Goal: Task Accomplishment & Management: Use online tool/utility

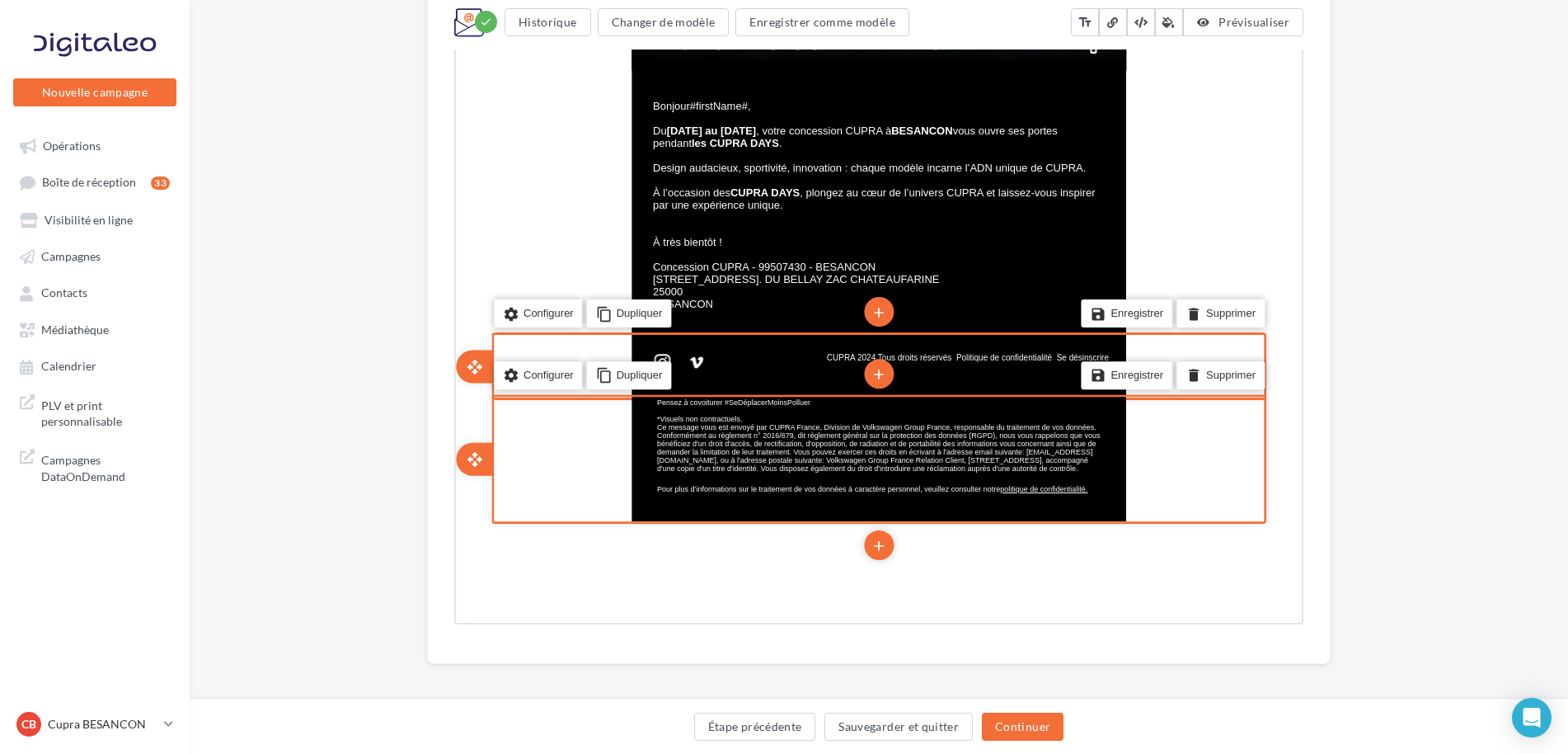
scroll to position [670, 0]
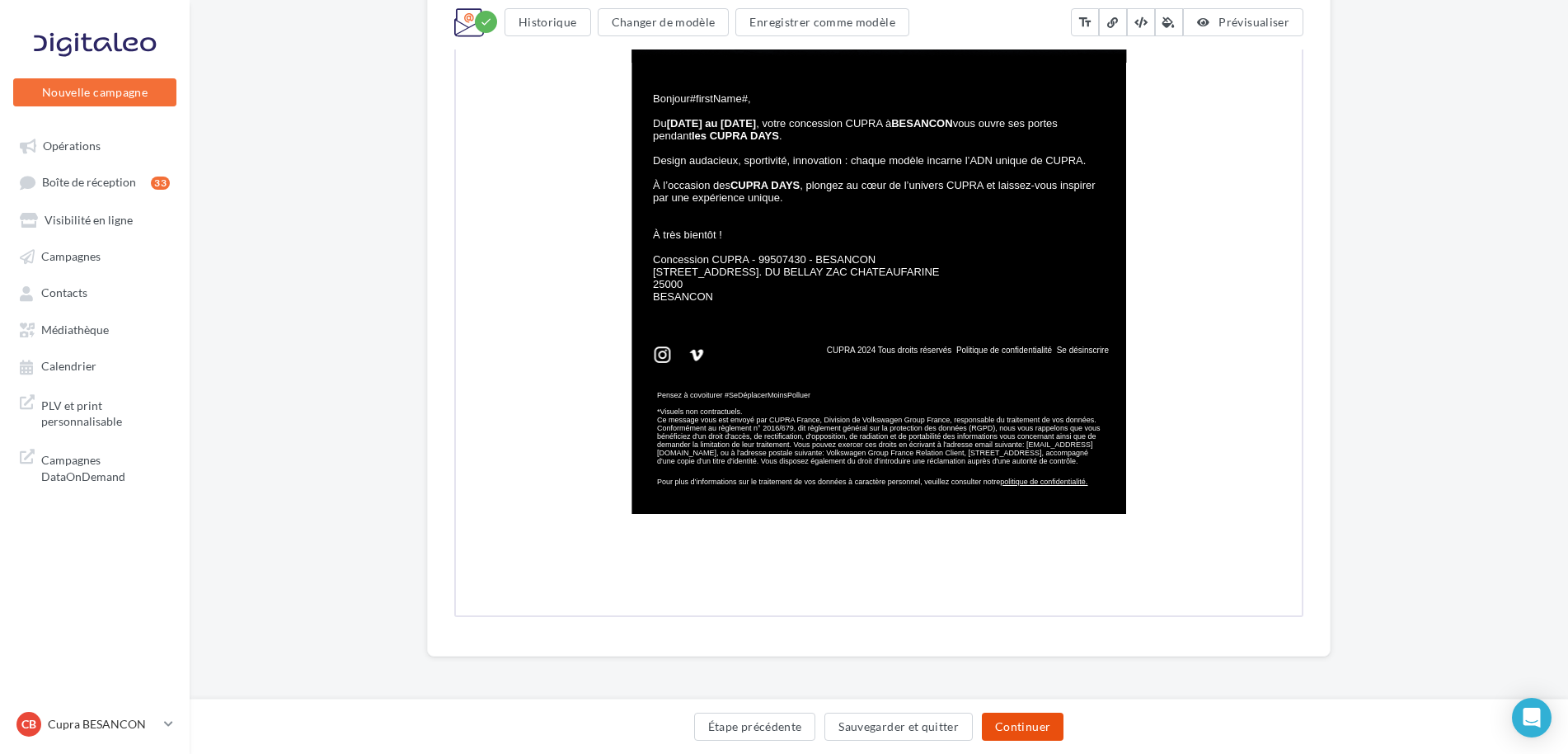
click at [1011, 716] on button "Continuer" at bounding box center [1023, 727] width 82 height 28
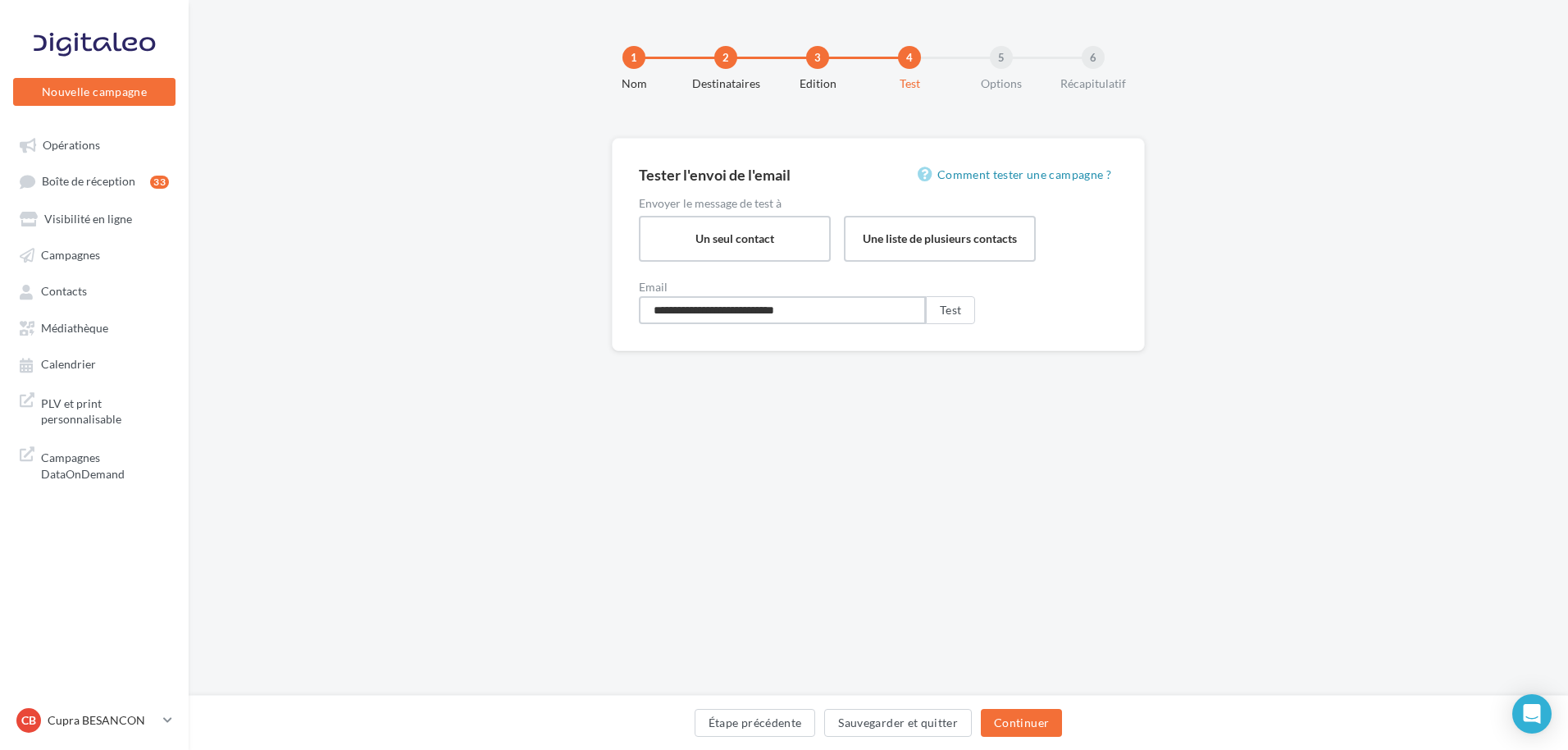
drag, startPoint x: 735, startPoint y: 312, endPoint x: 589, endPoint y: 313, distance: 146.0
click at [589, 313] on div "**********" at bounding box center [878, 271] width 1380 height 266
click at [690, 314] on input "**********" at bounding box center [783, 310] width 288 height 28
type input "**********"
click at [944, 321] on button "Test" at bounding box center [950, 310] width 50 height 28
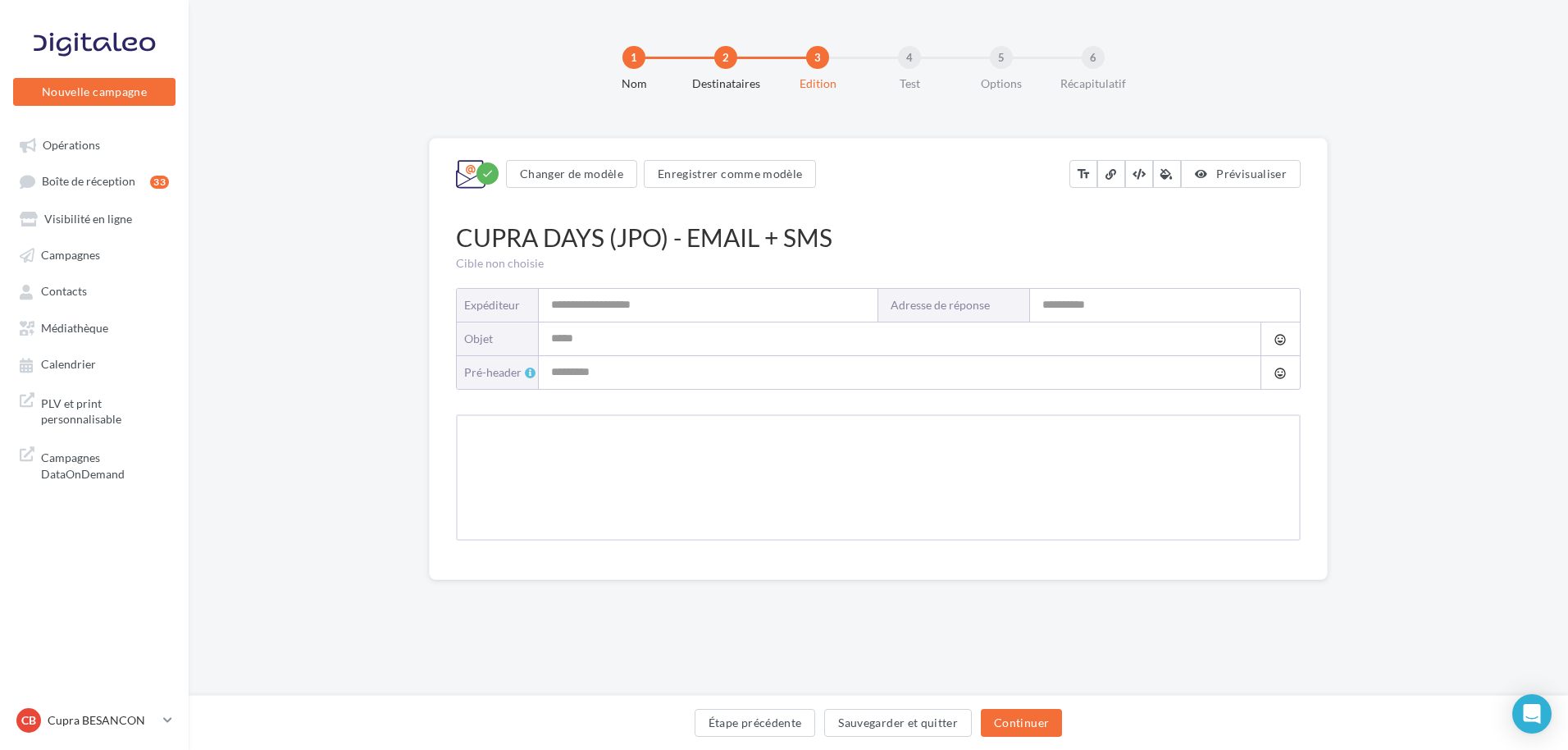
type input "**********"
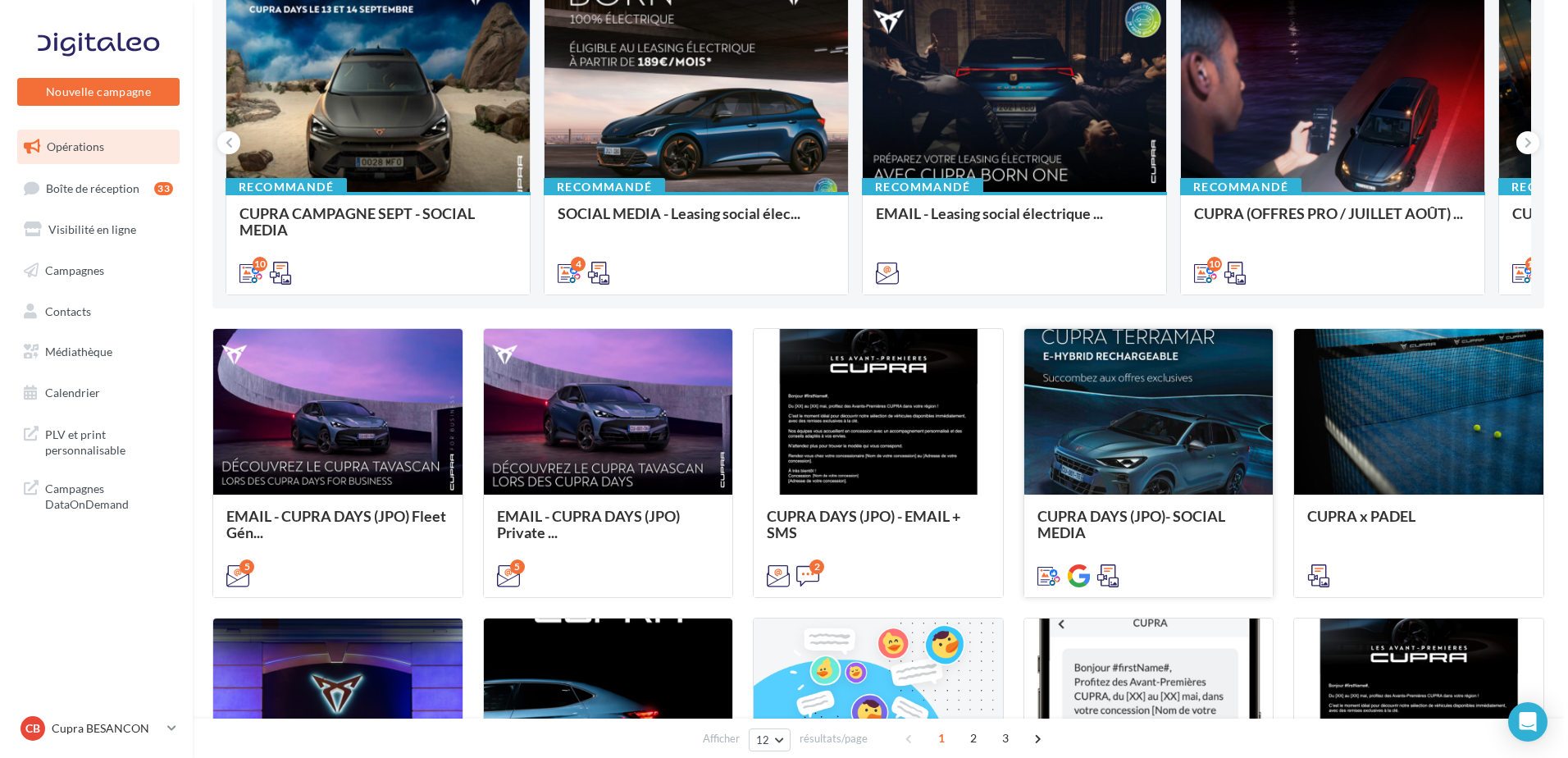
scroll to position [246, 0]
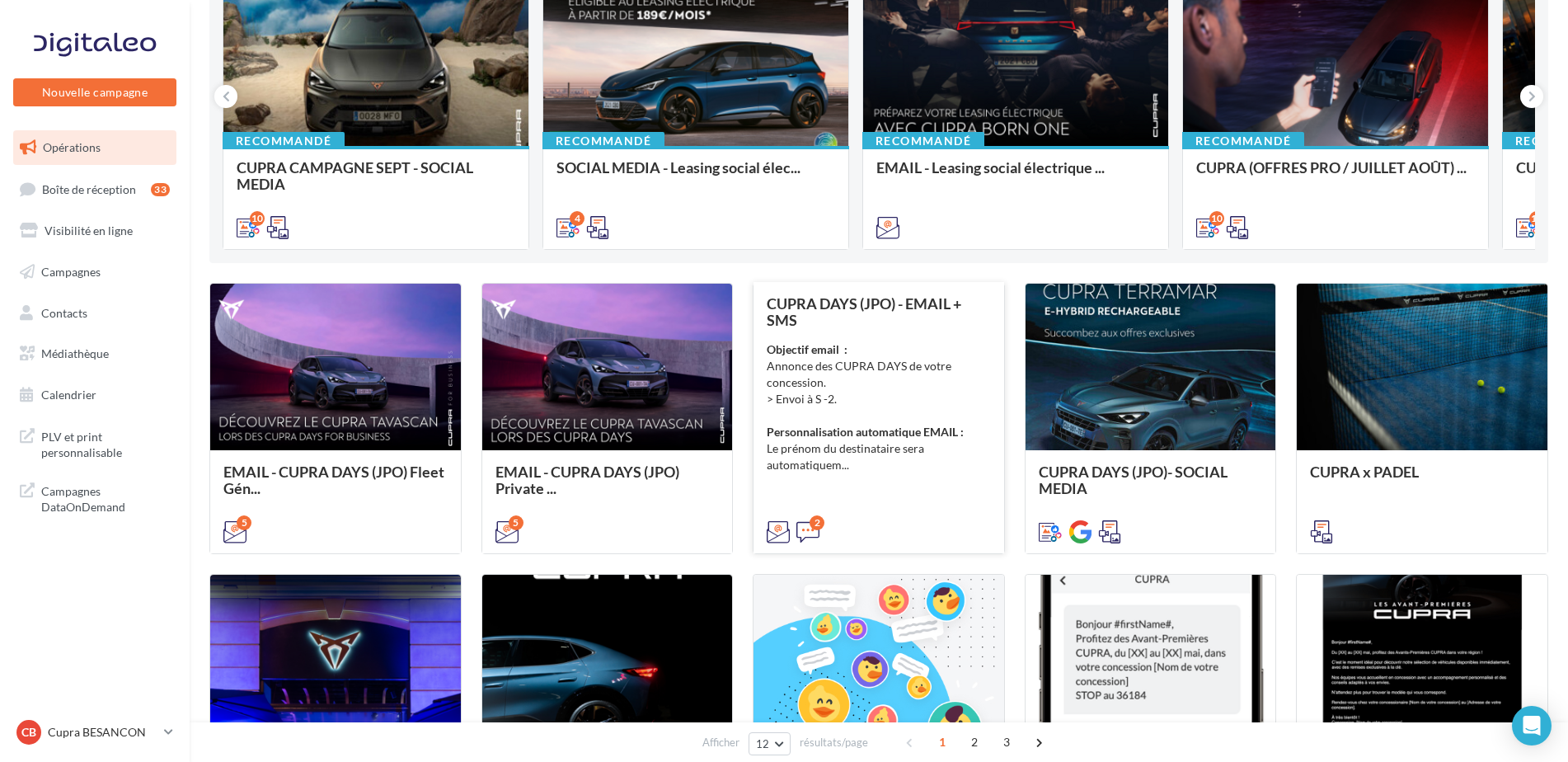
click at [892, 449] on div "Objectif email : Annonce des CUPRA DAYS de votre concession. > Envoi à S -2. Pe…" at bounding box center [879, 407] width 225 height 132
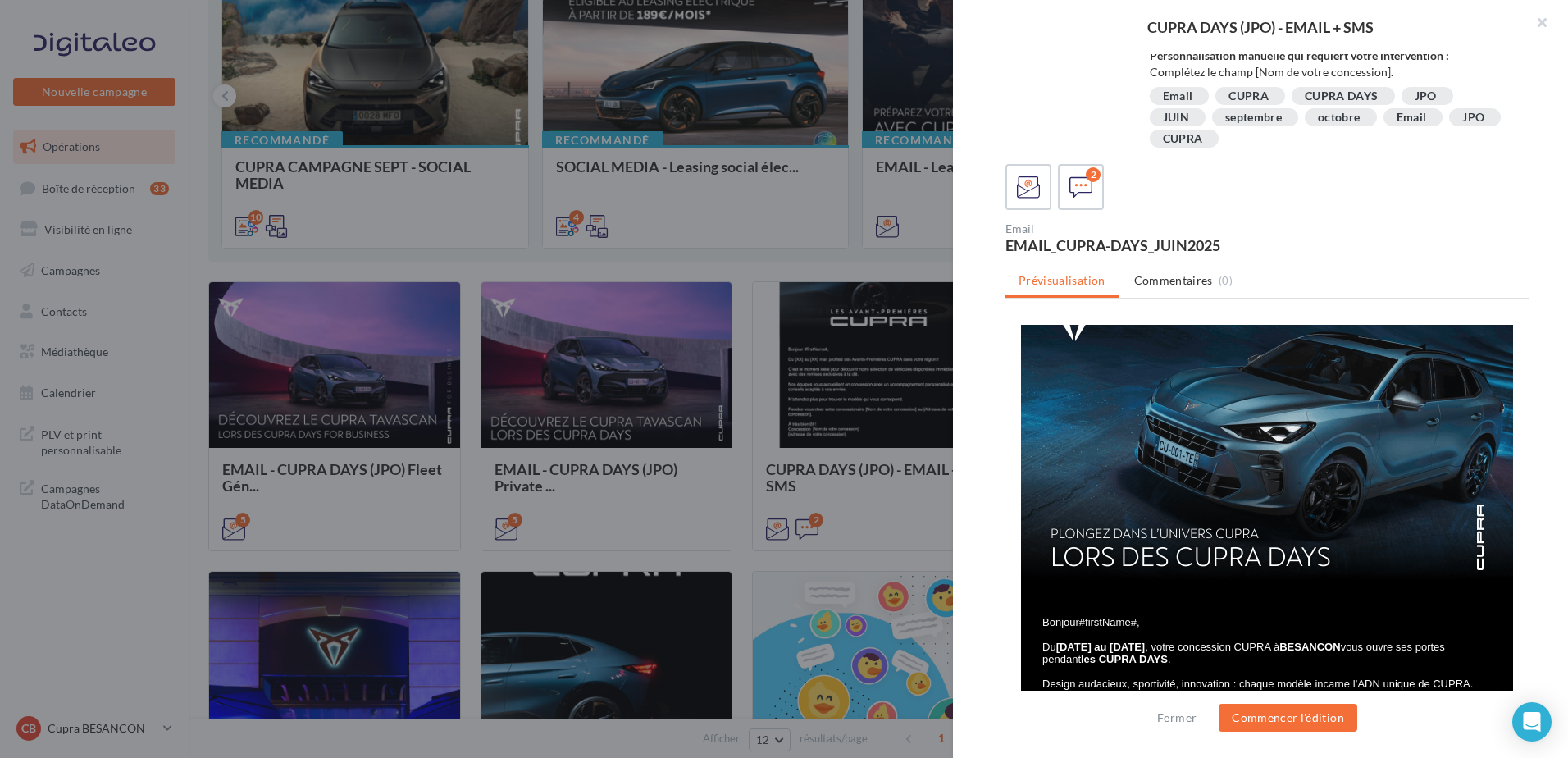
scroll to position [0, 0]
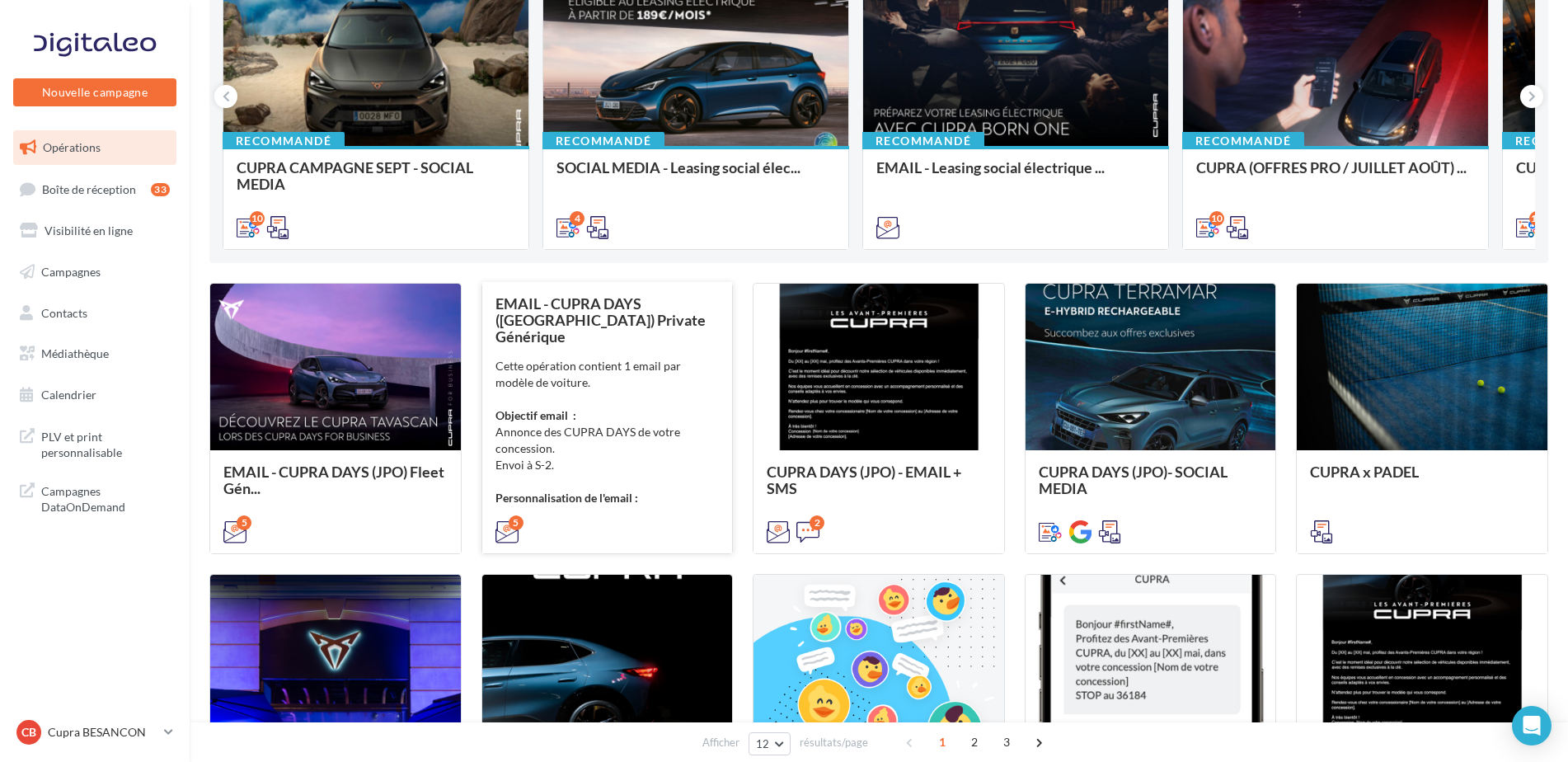
click at [582, 411] on div "Cette opération contient 1 email par modèle de voiture. Objectif email : Annonc…" at bounding box center [607, 432] width 225 height 148
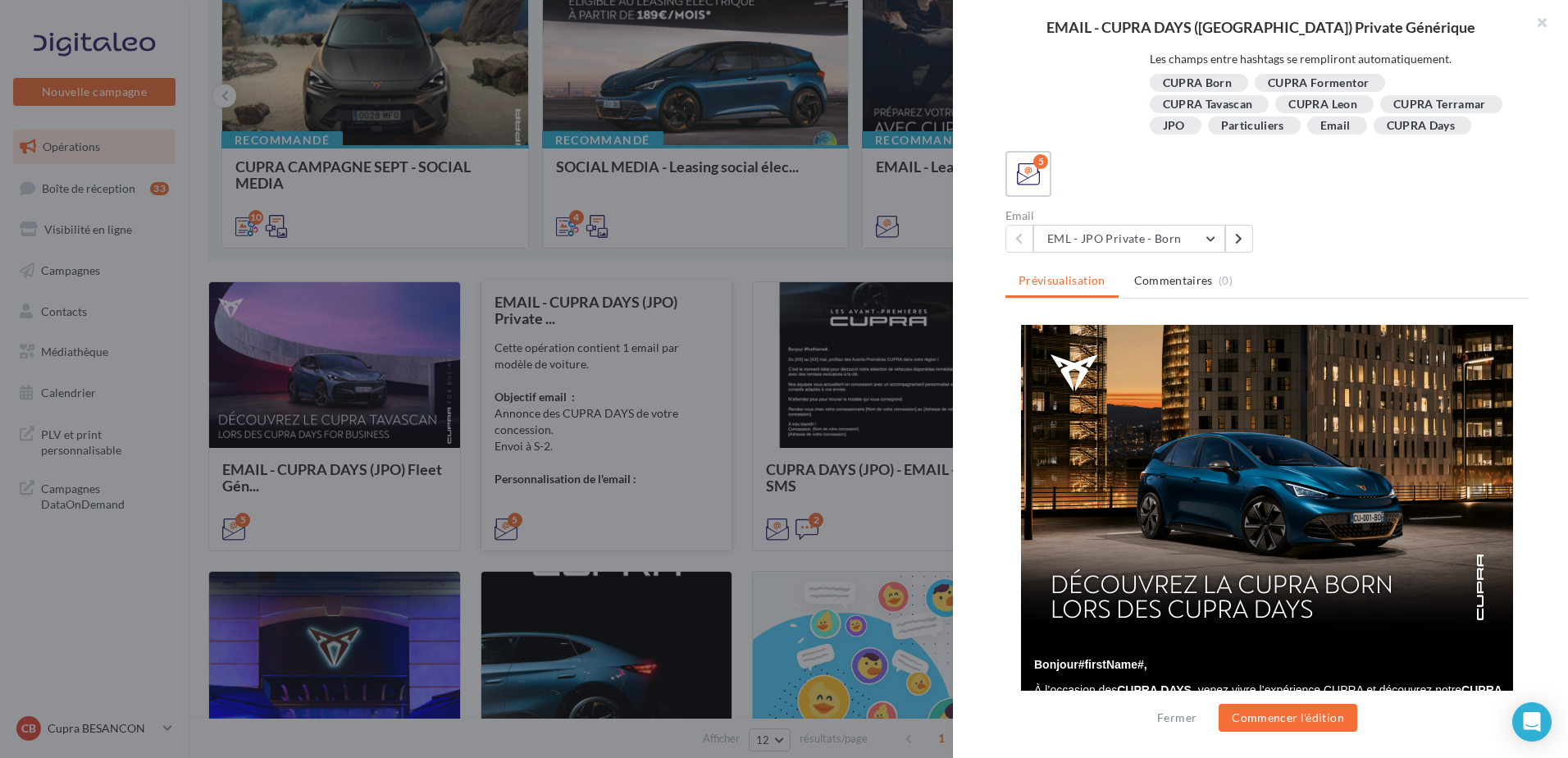
click at [863, 416] on div at bounding box center [784, 379] width 1568 height 758
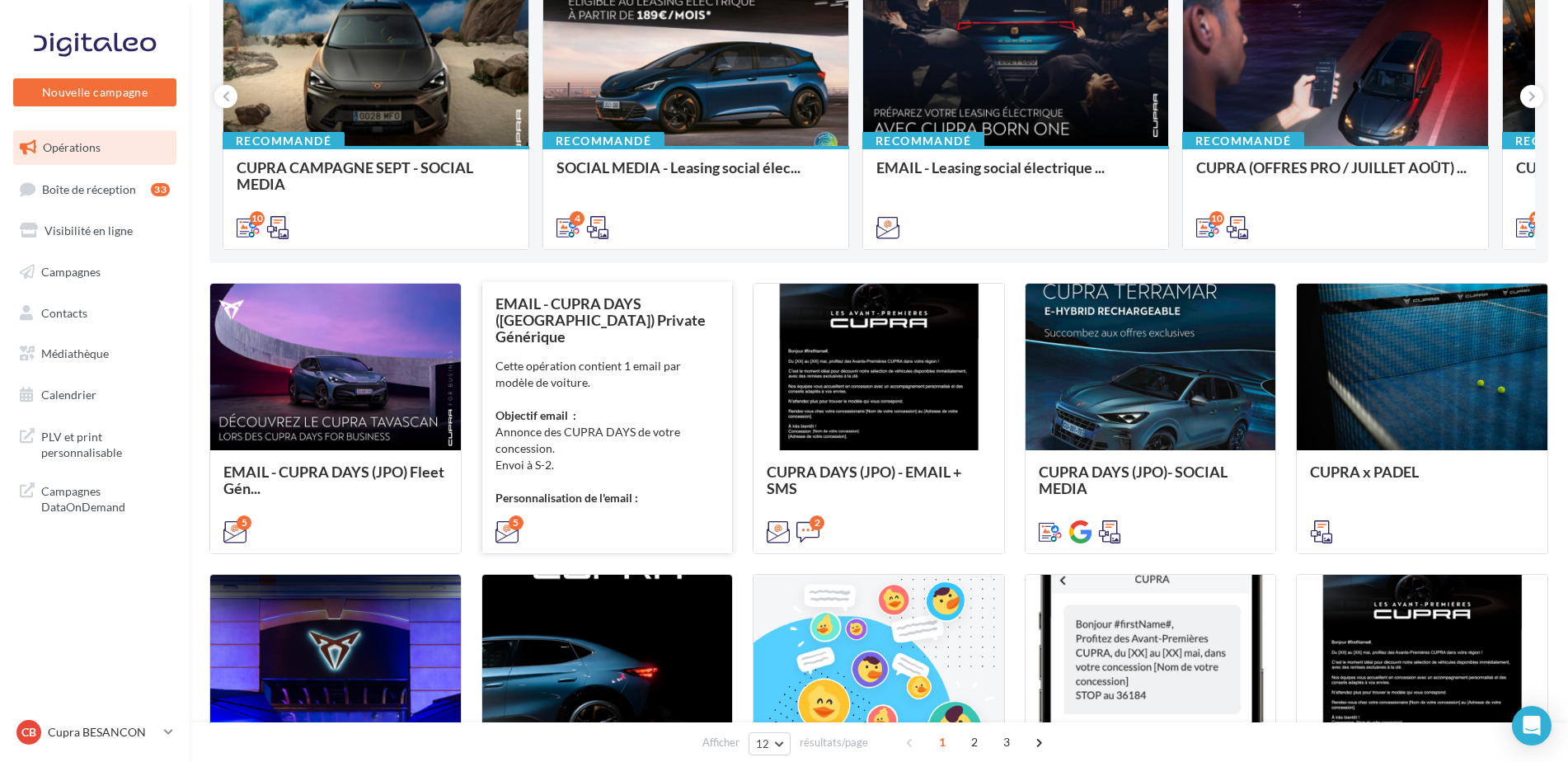
click at [645, 442] on div "Cette opération contient 1 email par modèle de voiture. Objectif email : Annonc…" at bounding box center [607, 432] width 225 height 148
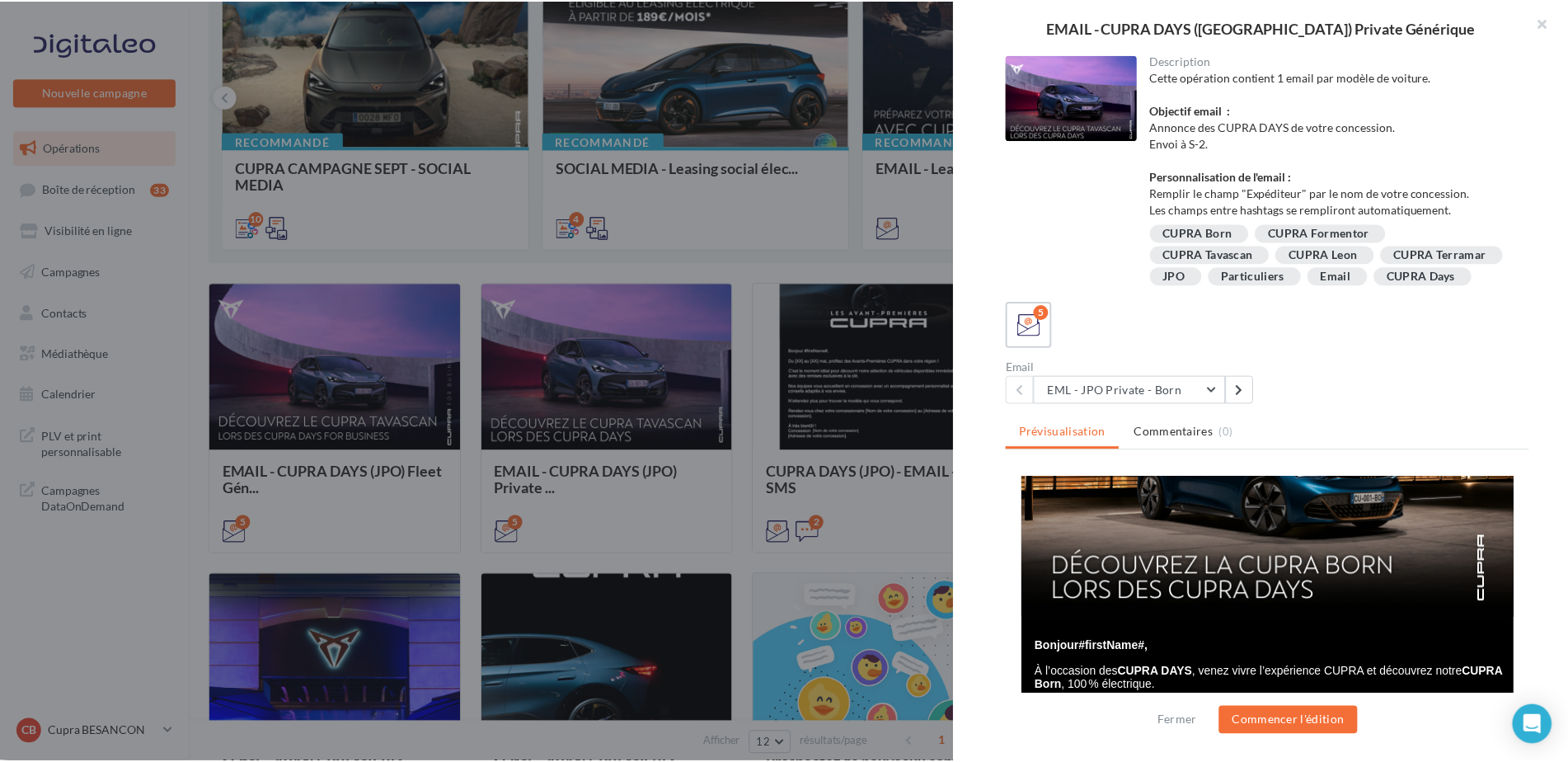
scroll to position [125, 0]
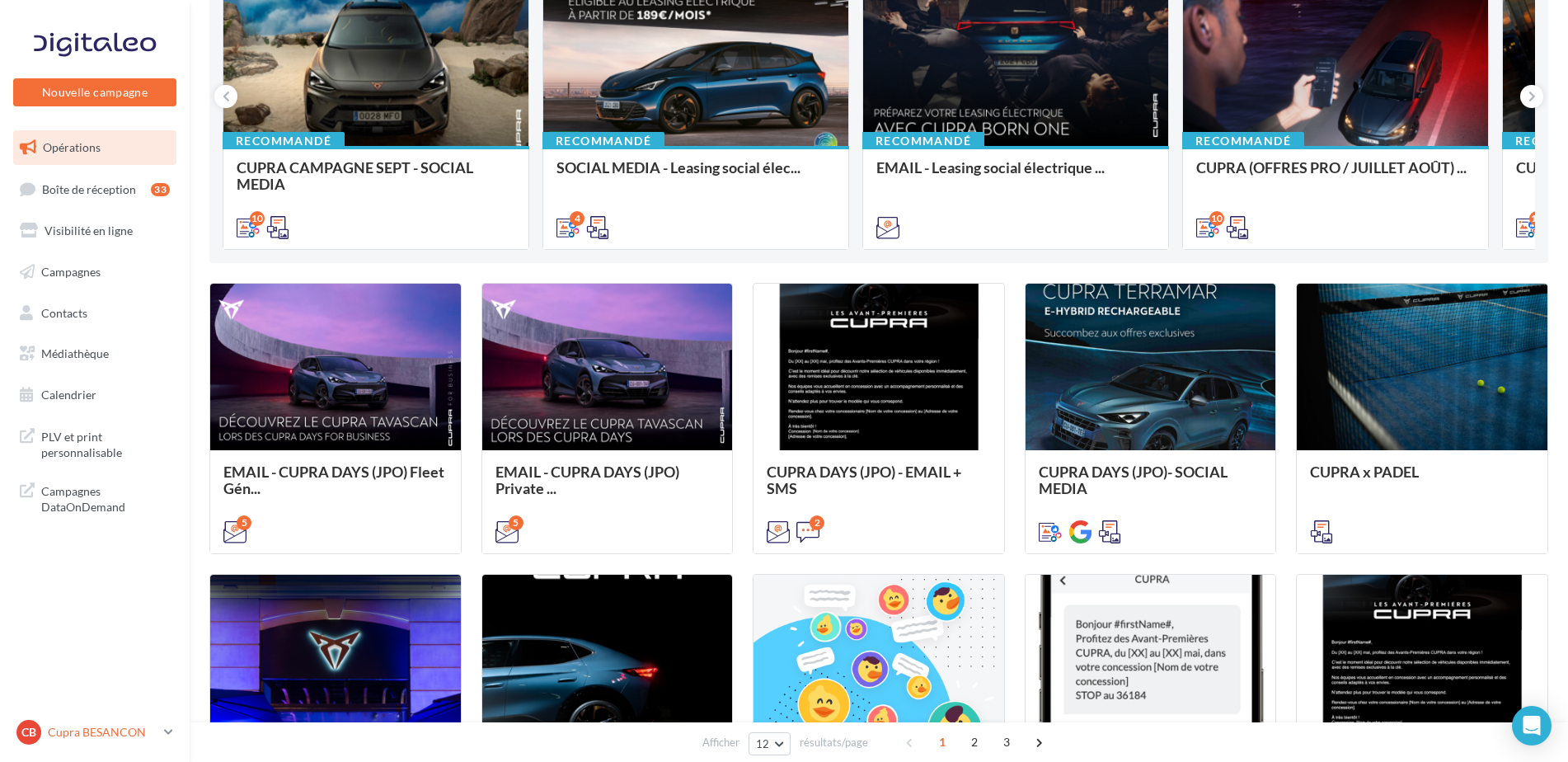
click at [60, 741] on div "CB Cupra BESANCON cupra_besancon" at bounding box center [87, 732] width 141 height 24
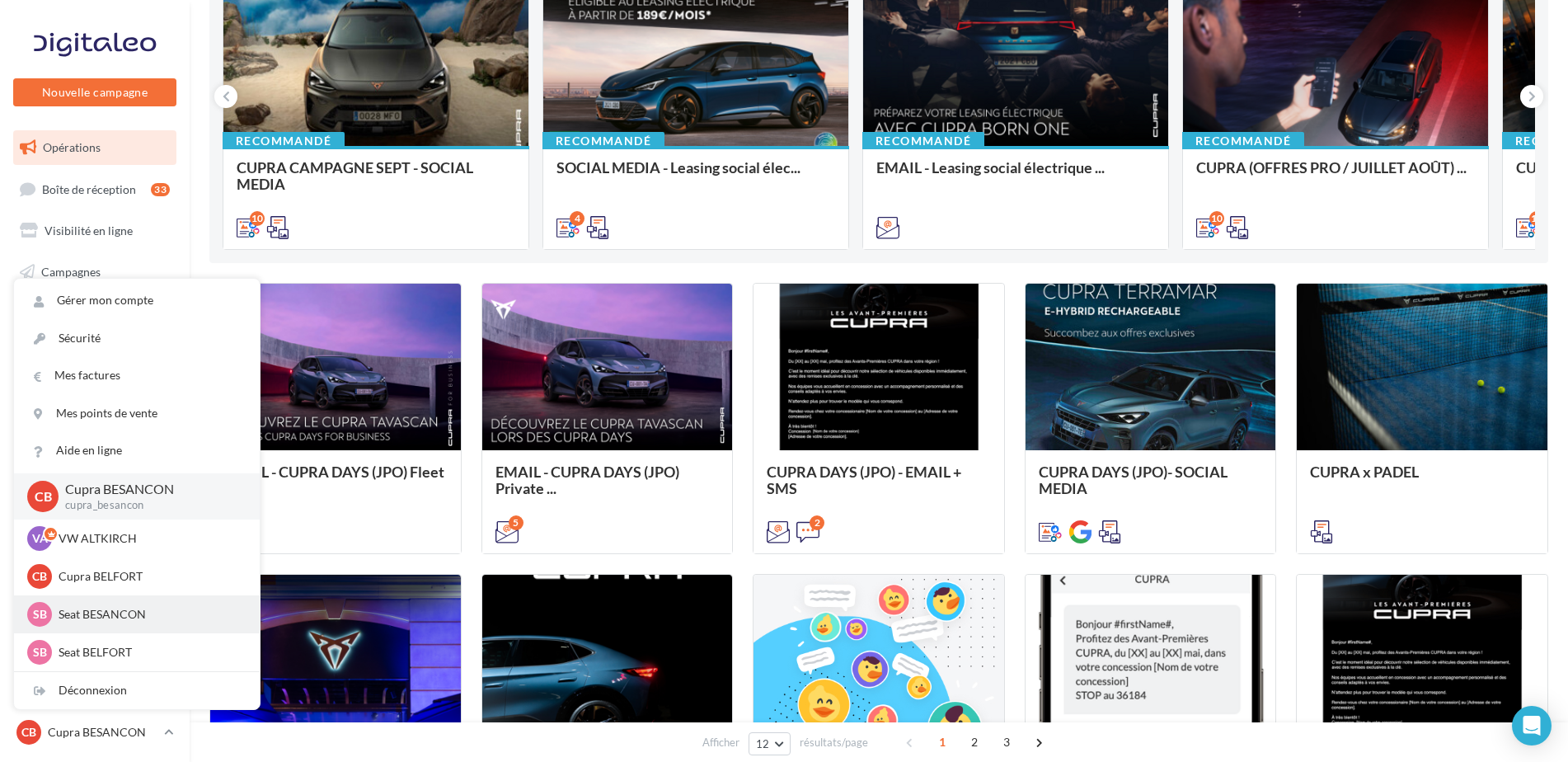
click at [100, 620] on p "Seat BESANCON" at bounding box center [149, 614] width 182 height 17
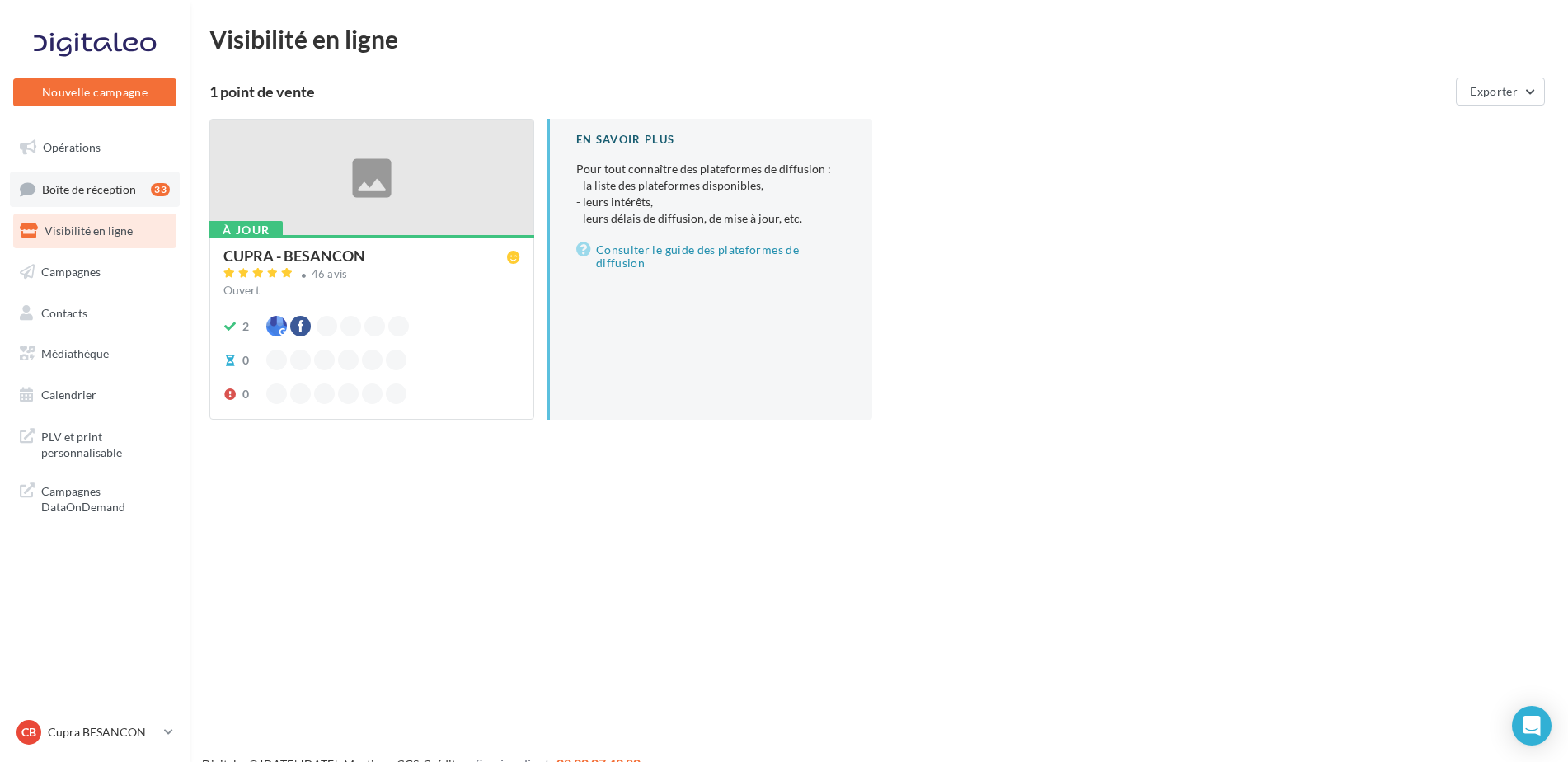
click at [66, 193] on span "Boîte de réception" at bounding box center [89, 189] width 94 height 14
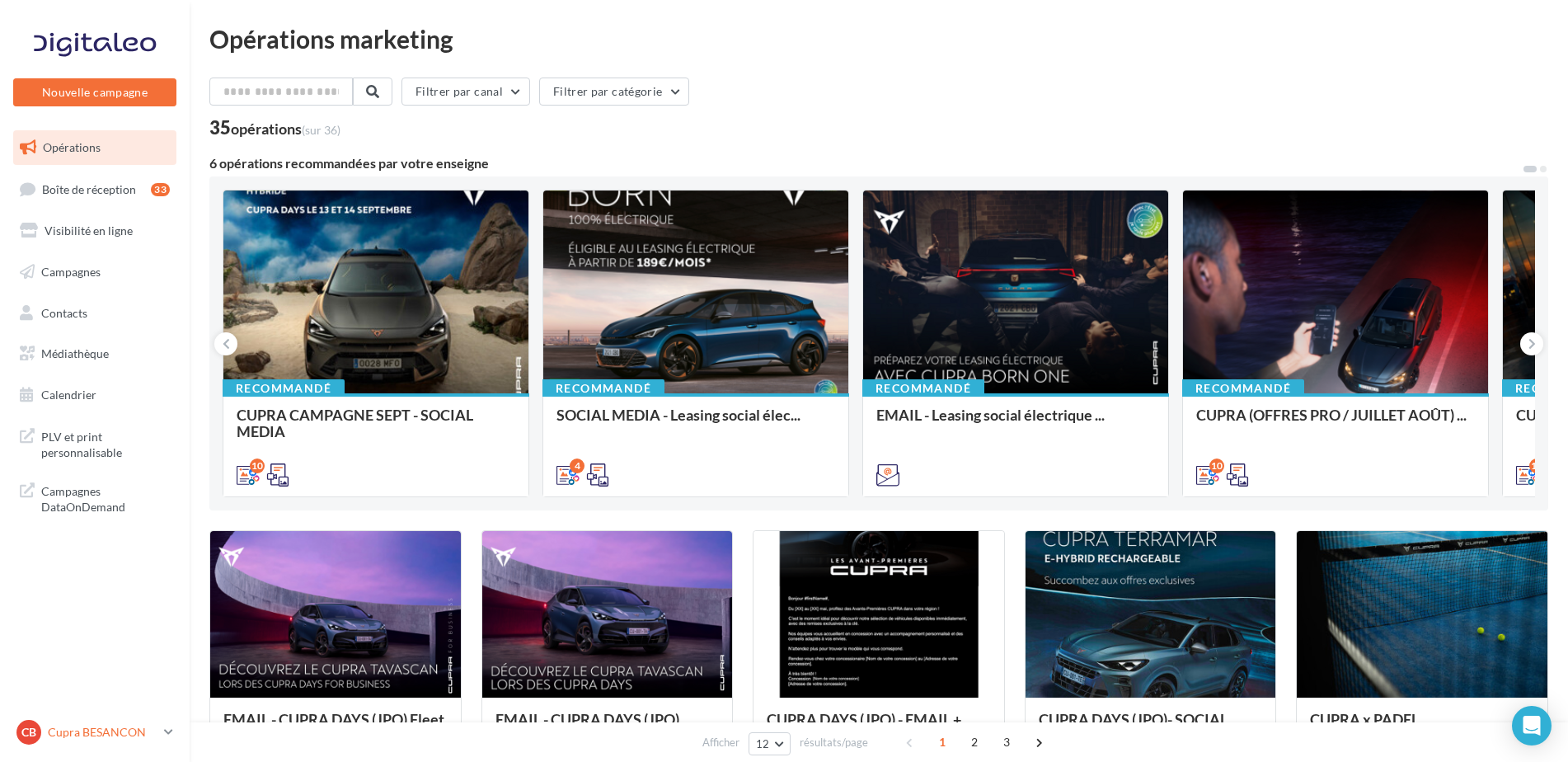
click at [92, 725] on p "Cupra BESANCON" at bounding box center [103, 732] width 109 height 17
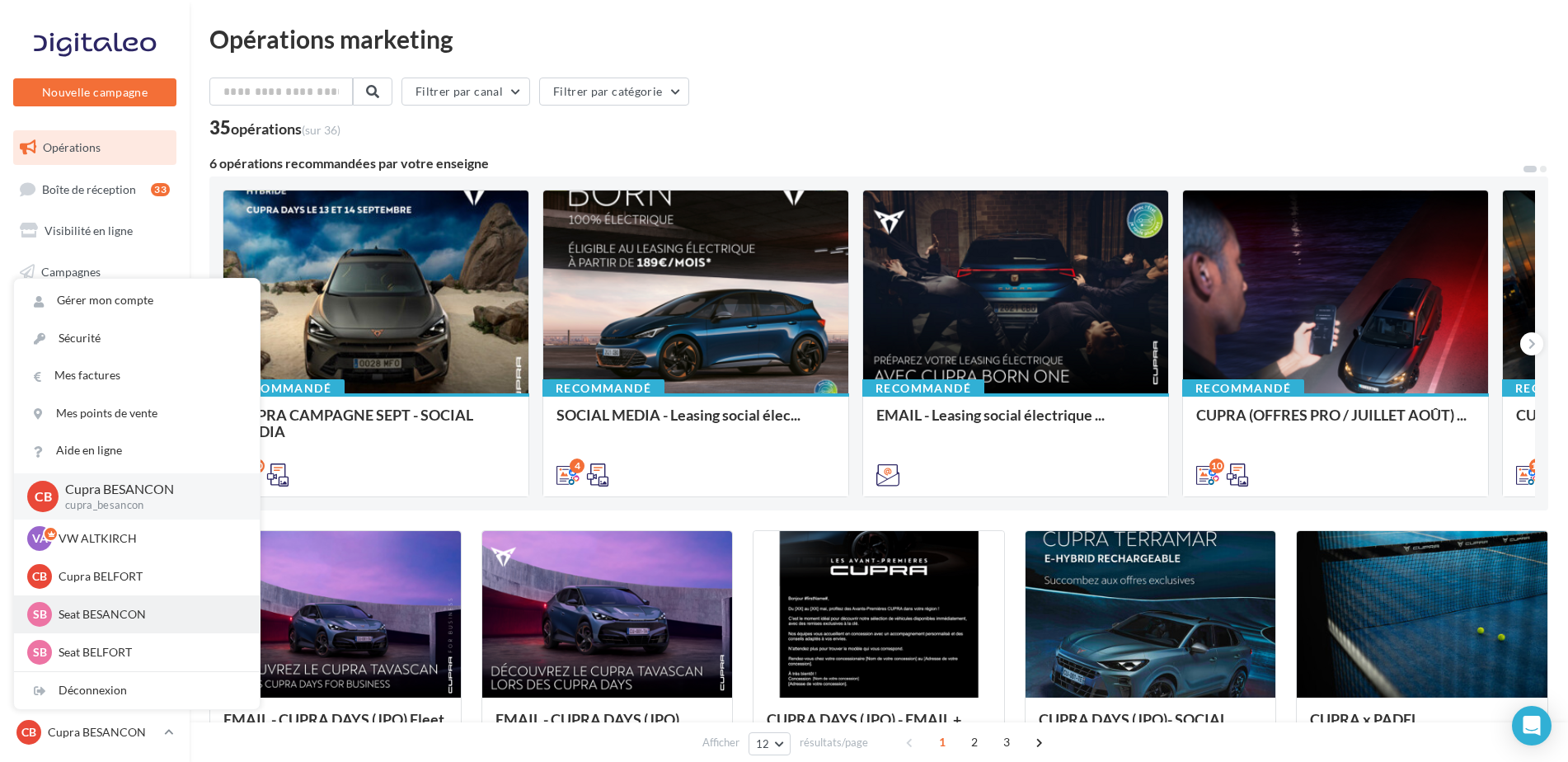
click at [93, 617] on p "Seat BESANCON" at bounding box center [149, 614] width 182 height 17
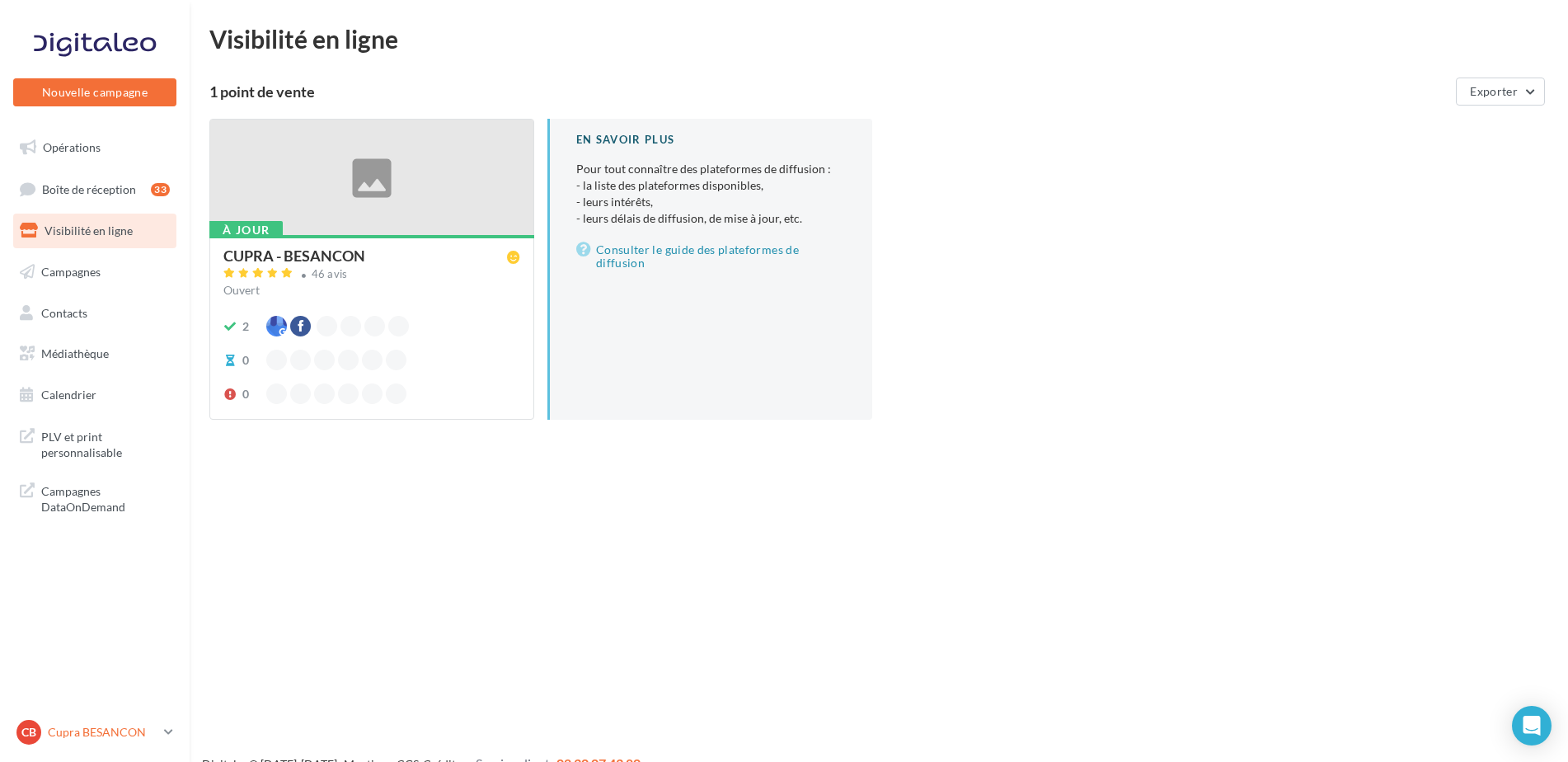
click at [93, 725] on p "Cupra BESANCON" at bounding box center [103, 732] width 109 height 17
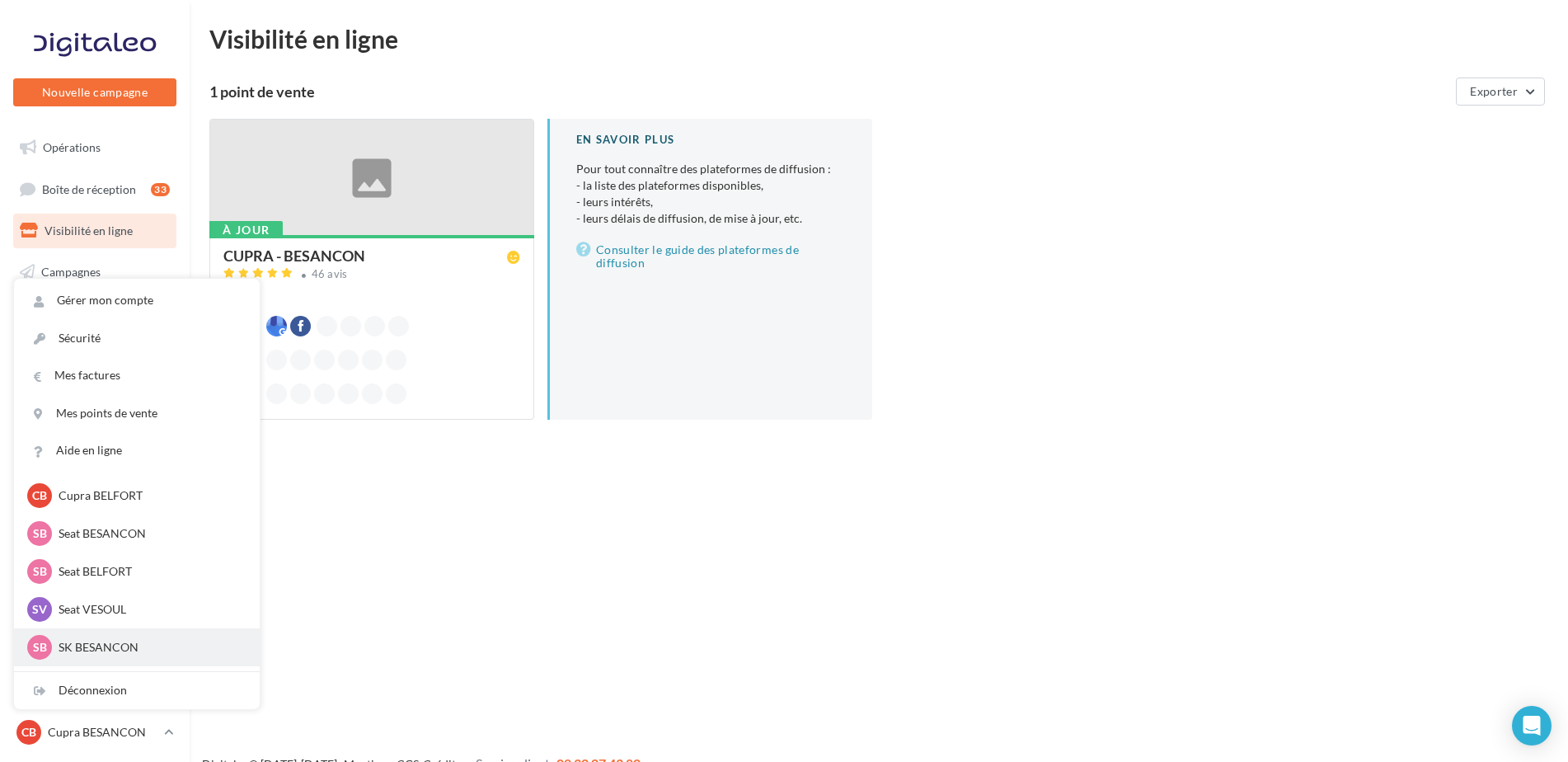
scroll to position [82, 0]
click at [115, 565] on p "Seat BELFORT" at bounding box center [149, 570] width 182 height 17
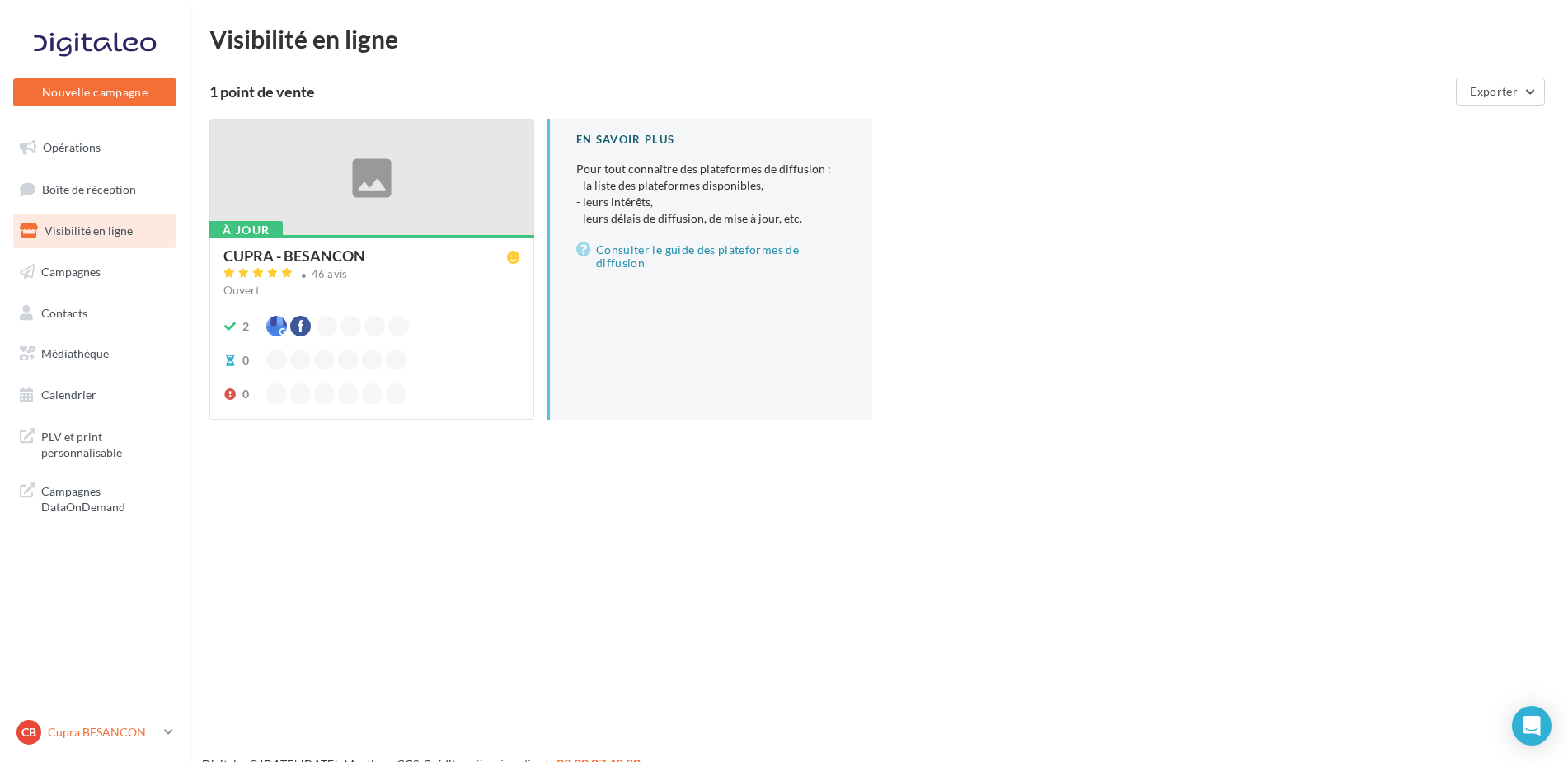
click at [114, 730] on p "Cupra BESANCON" at bounding box center [103, 732] width 109 height 17
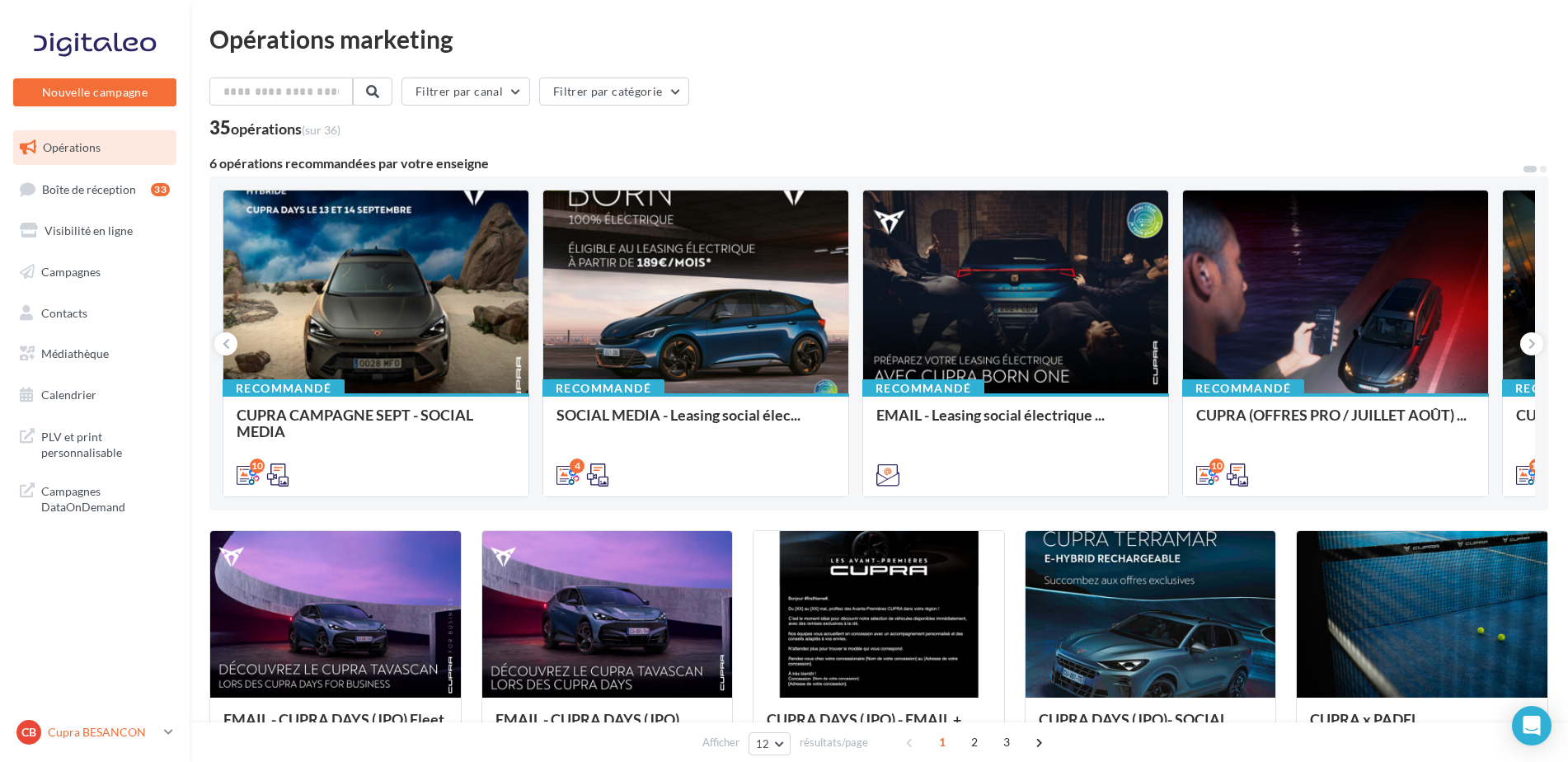
click at [79, 741] on div "CB Cupra BESANCON cupra_besancon" at bounding box center [87, 732] width 141 height 24
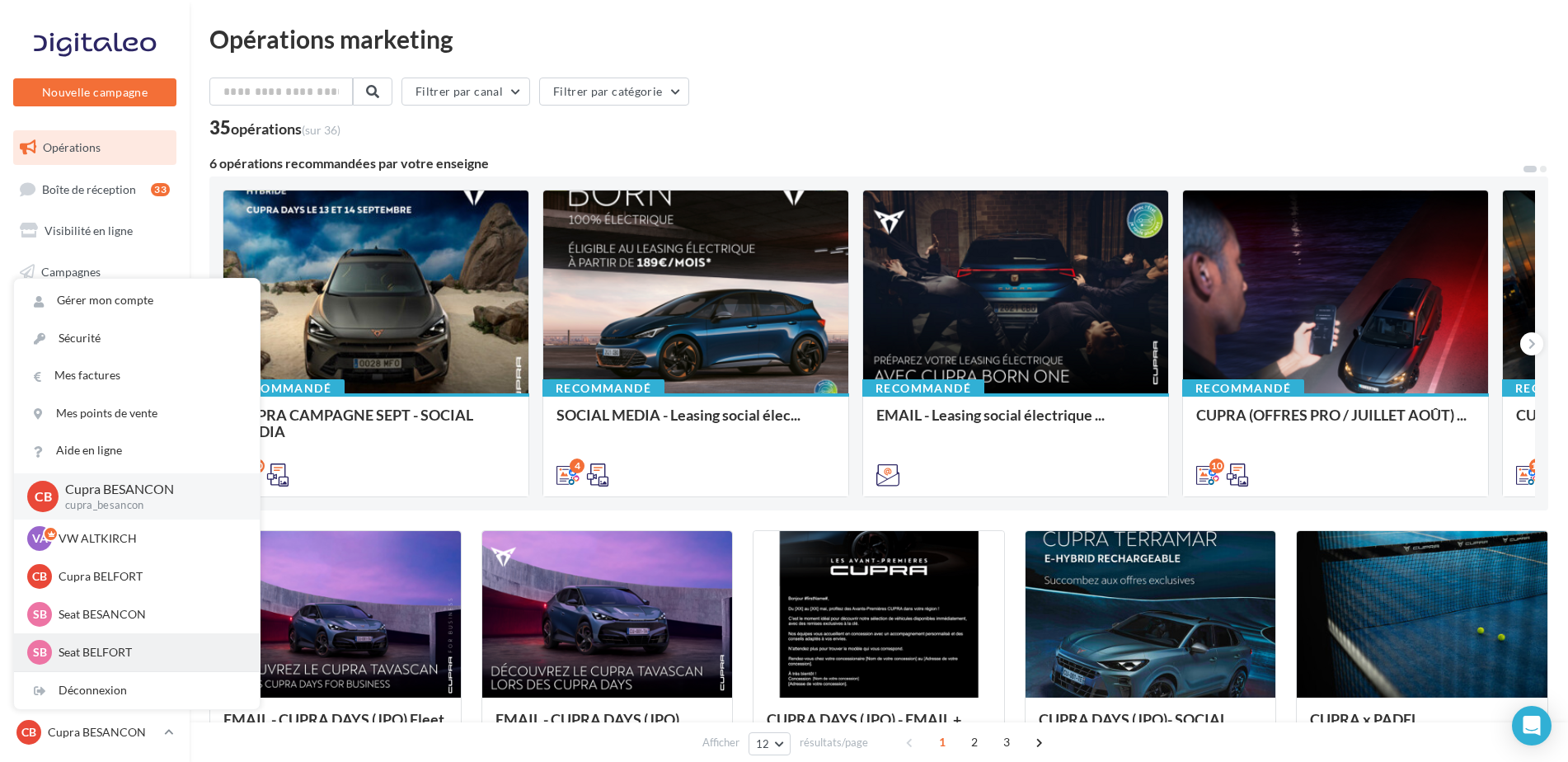
click at [99, 645] on p "Seat BELFORT" at bounding box center [149, 652] width 182 height 17
